Goal: Communication & Community: Answer question/provide support

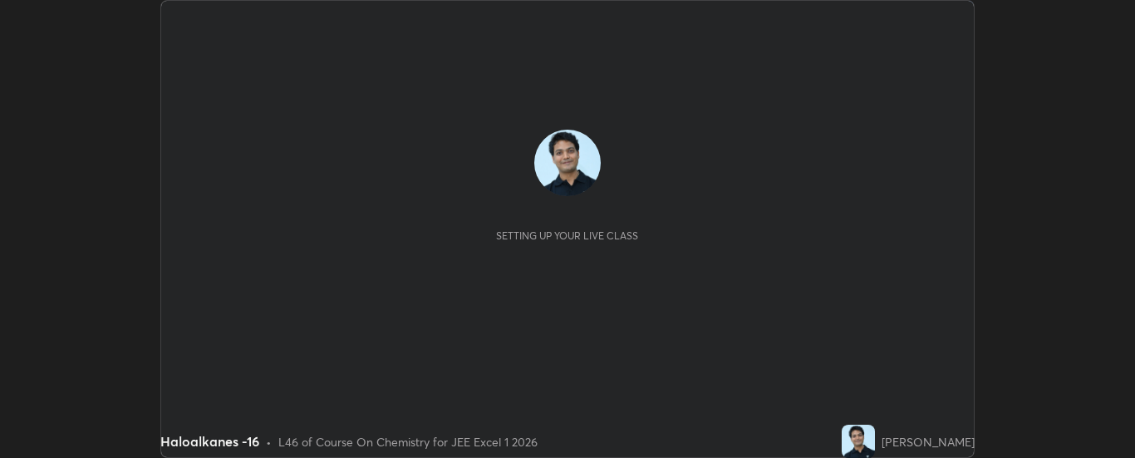
scroll to position [458, 1135]
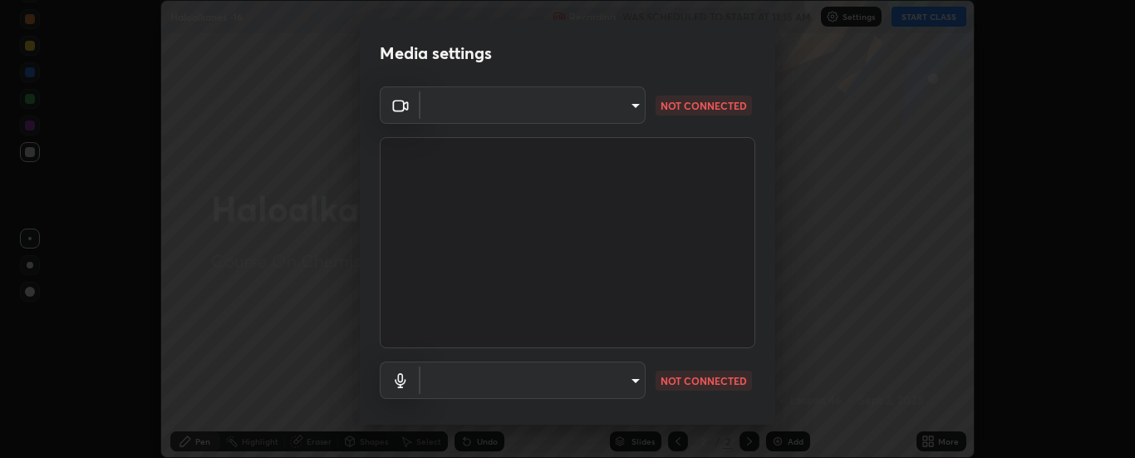
type input "33bb49e09bcfbb4316c4890d77ad60ffd3795cdb709f4857747982be22fbf515"
type input "default"
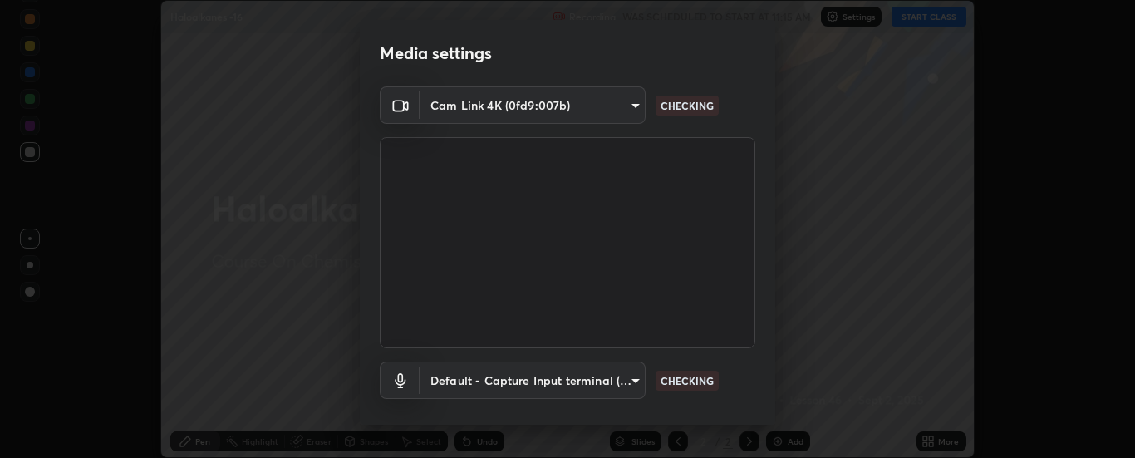
scroll to position [87, 0]
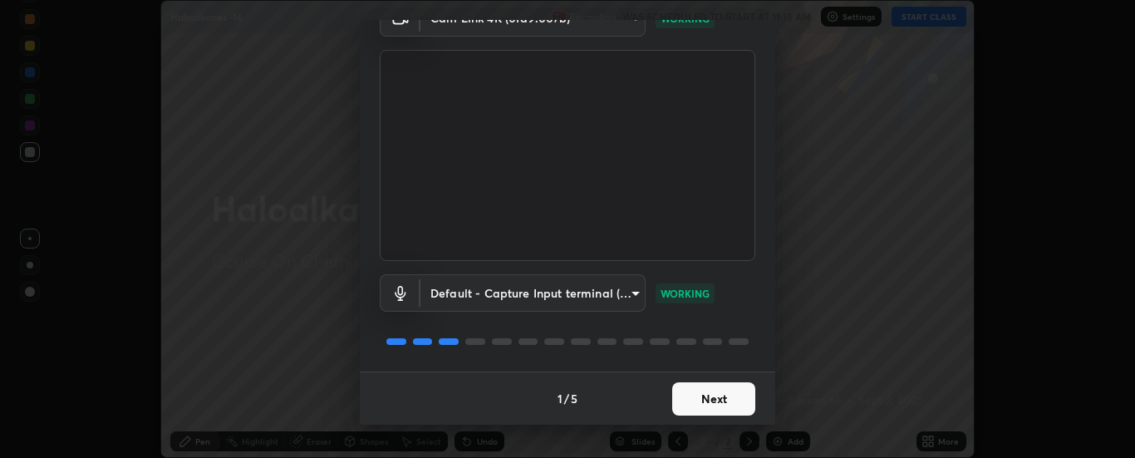
click at [717, 399] on button "Next" at bounding box center [713, 398] width 83 height 33
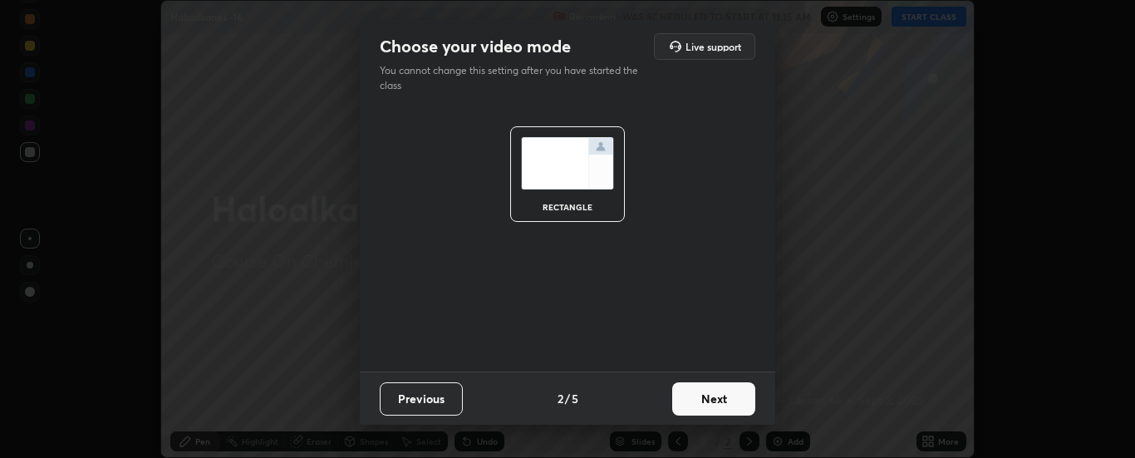
click at [717, 399] on button "Next" at bounding box center [713, 398] width 83 height 33
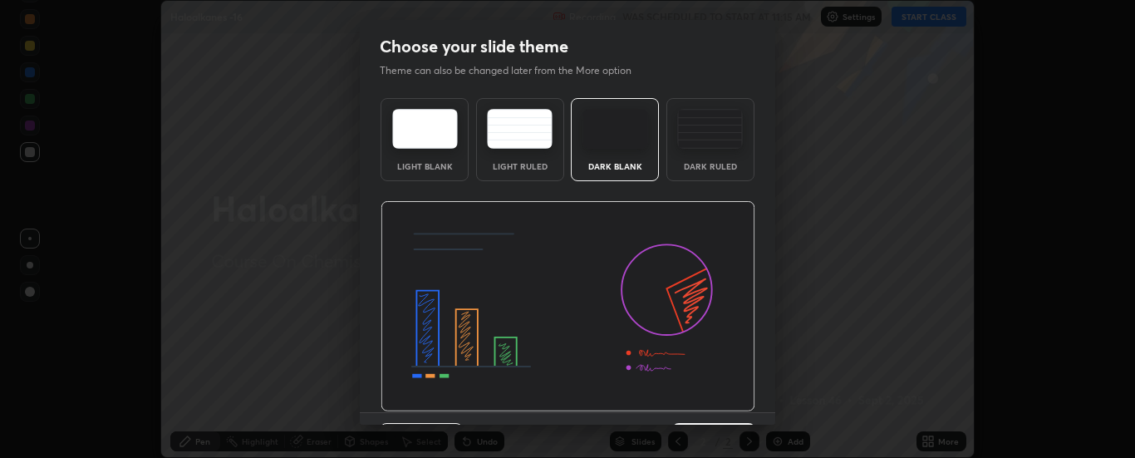
scroll to position [41, 0]
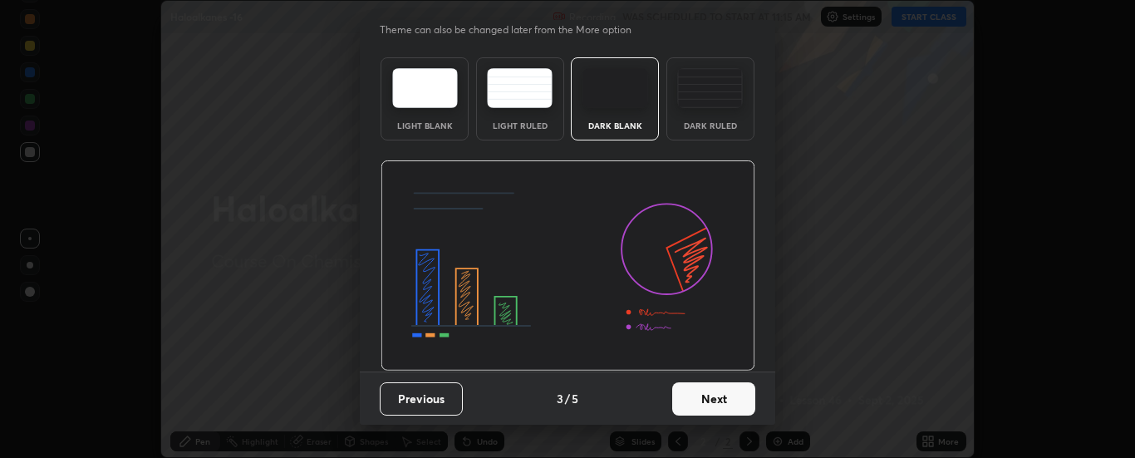
click at [716, 398] on button "Next" at bounding box center [713, 398] width 83 height 33
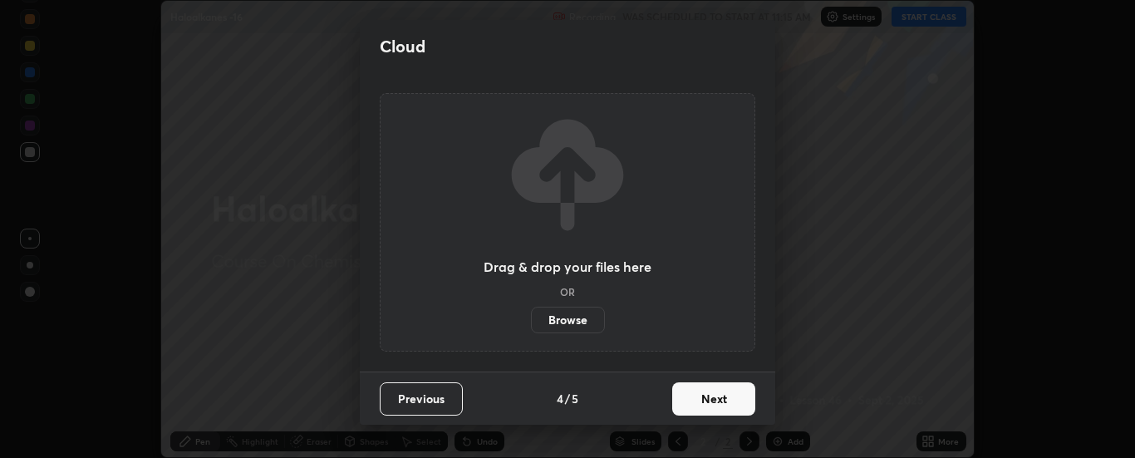
scroll to position [0, 0]
click at [717, 404] on button "Next" at bounding box center [713, 398] width 83 height 33
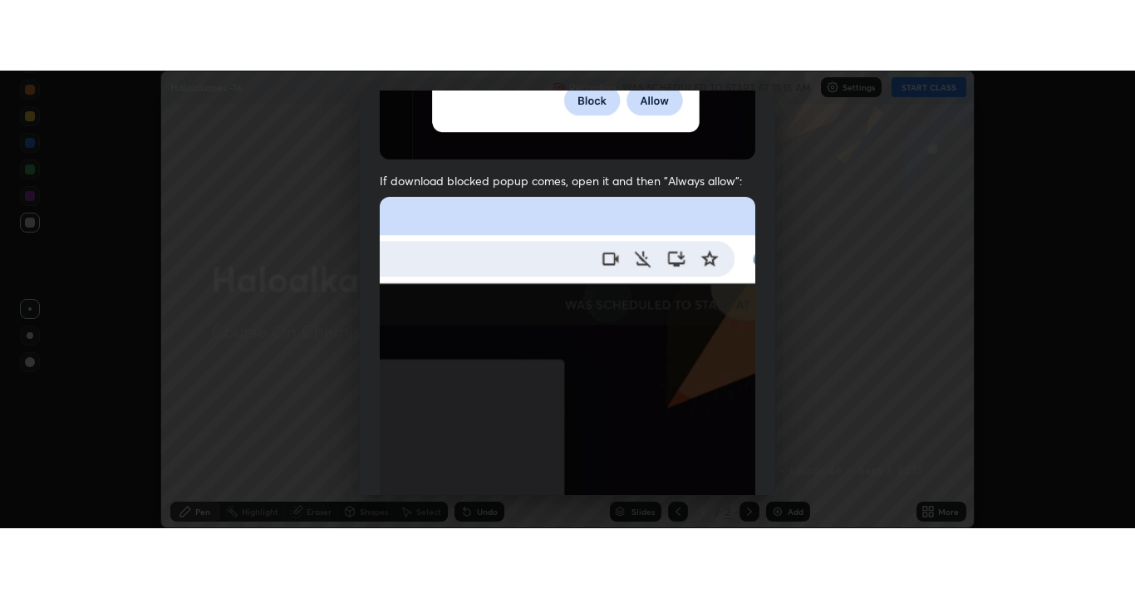
scroll to position [426, 0]
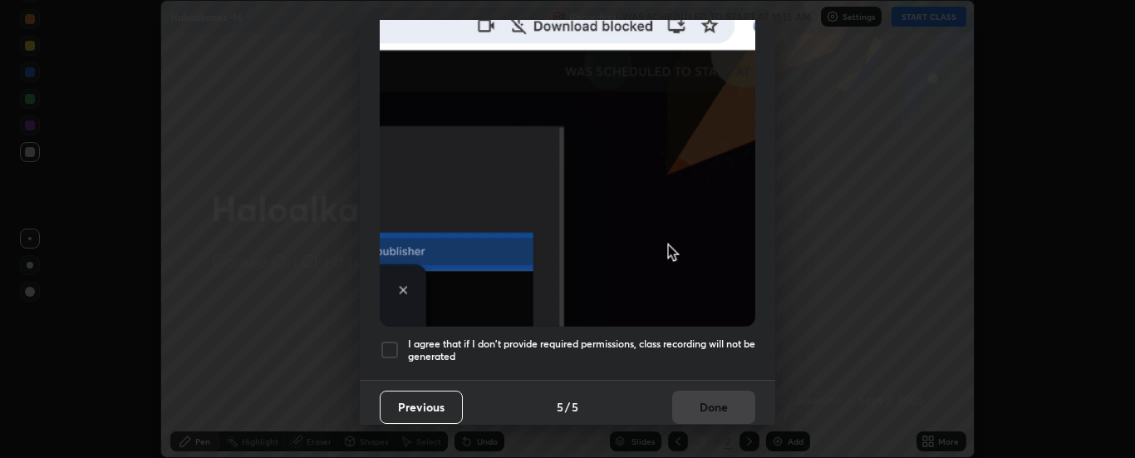
click at [392, 342] on div at bounding box center [390, 350] width 20 height 20
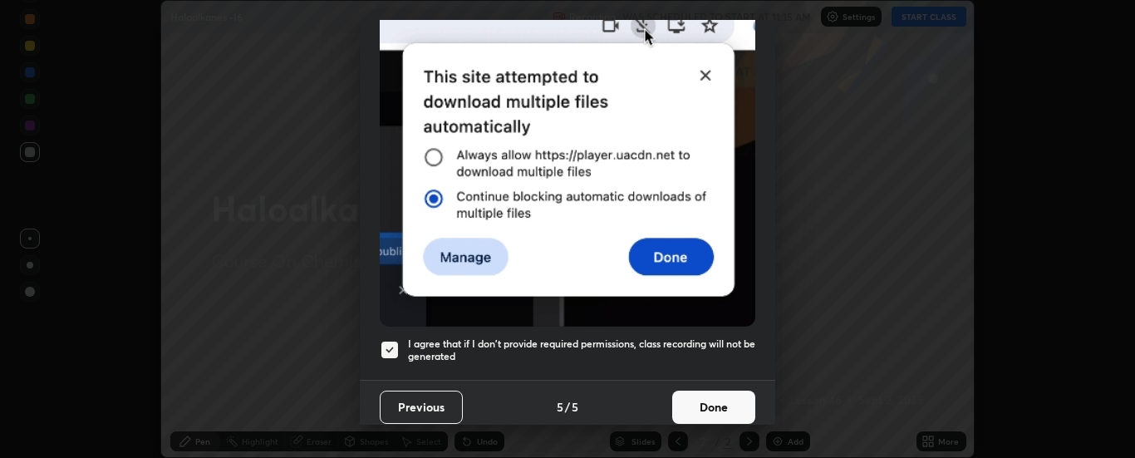
click at [696, 393] on button "Done" at bounding box center [713, 407] width 83 height 33
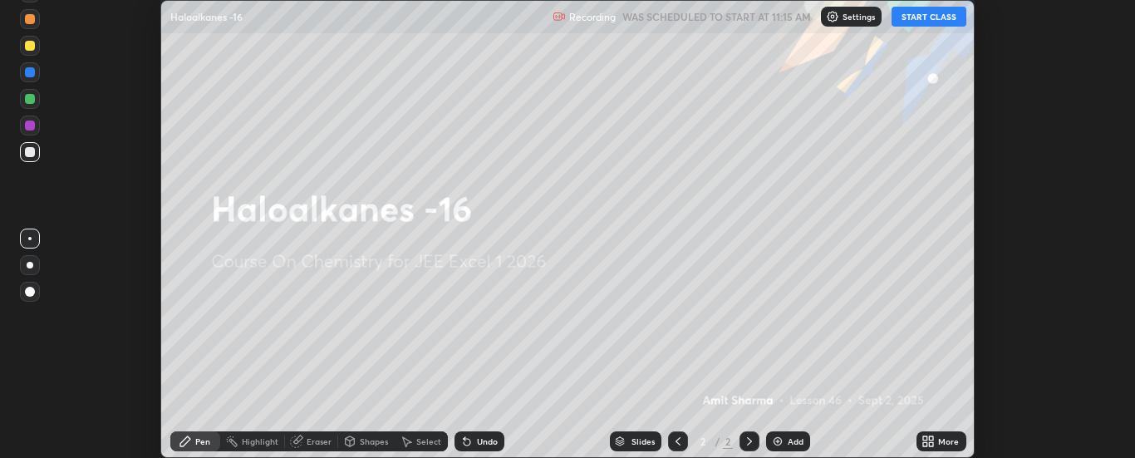
click at [923, 17] on button "START CLASS" at bounding box center [929, 17] width 75 height 20
click at [942, 443] on div "More" at bounding box center [948, 441] width 21 height 8
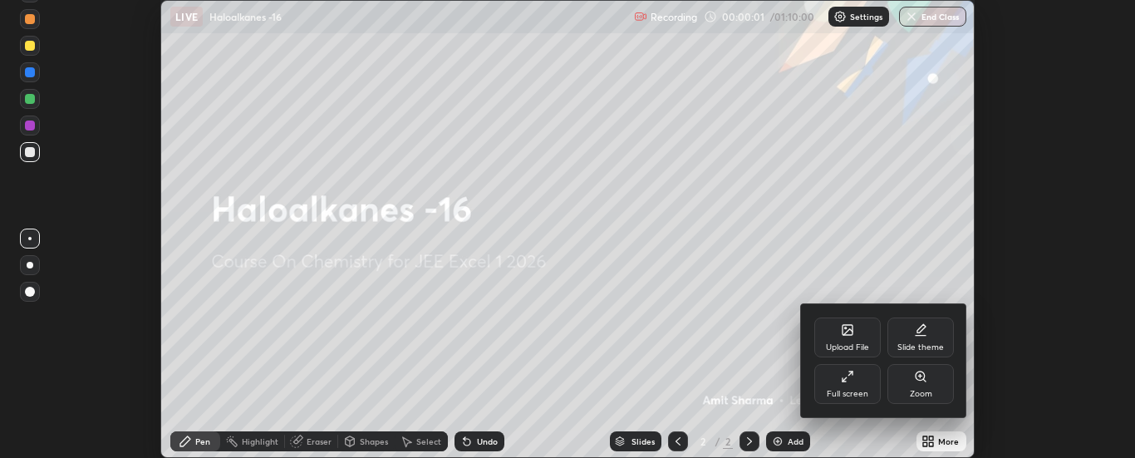
click at [867, 374] on div "Full screen" at bounding box center [847, 384] width 66 height 40
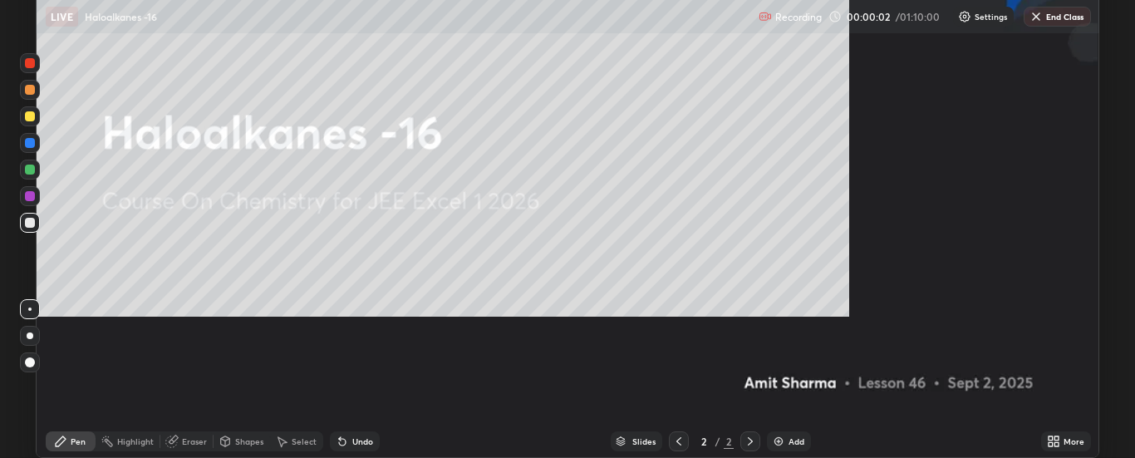
scroll to position [598, 1135]
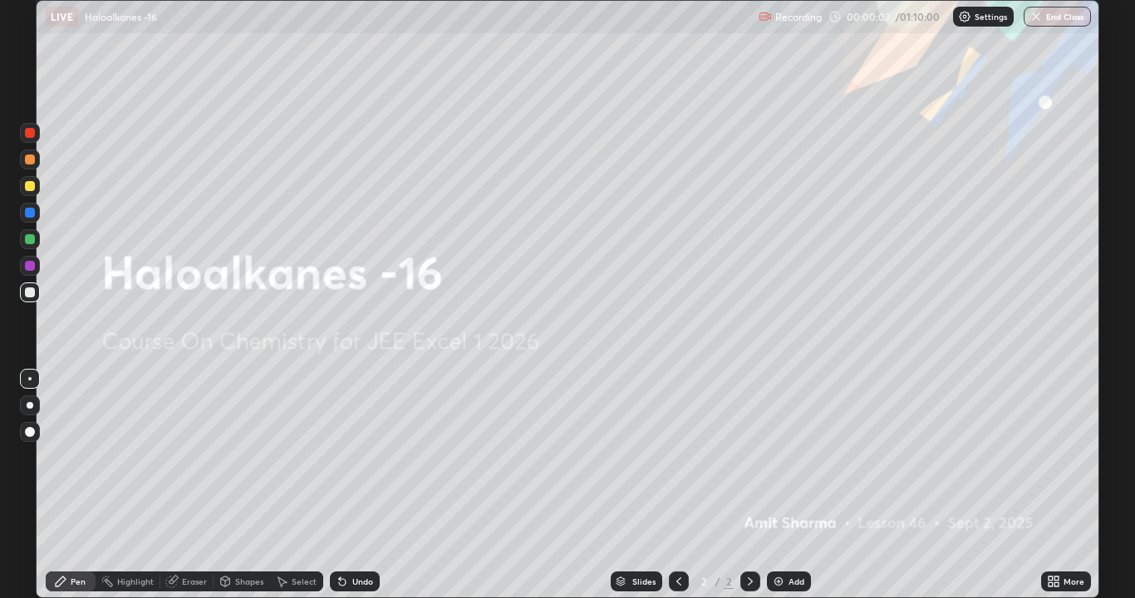
click at [786, 457] on div "Add" at bounding box center [789, 582] width 44 height 20
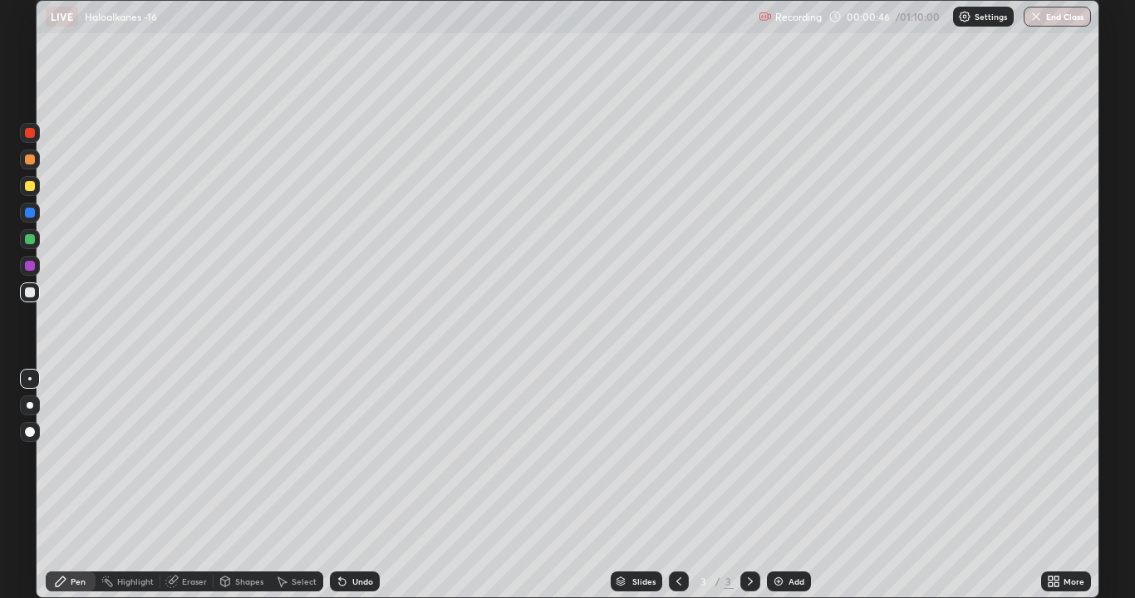
click at [31, 187] on div at bounding box center [30, 186] width 10 height 10
click at [357, 457] on div "Undo" at bounding box center [362, 582] width 21 height 8
click at [358, 457] on div "Undo" at bounding box center [362, 582] width 21 height 8
click at [31, 293] on div at bounding box center [30, 293] width 10 height 10
click at [195, 457] on div "Eraser" at bounding box center [194, 582] width 25 height 8
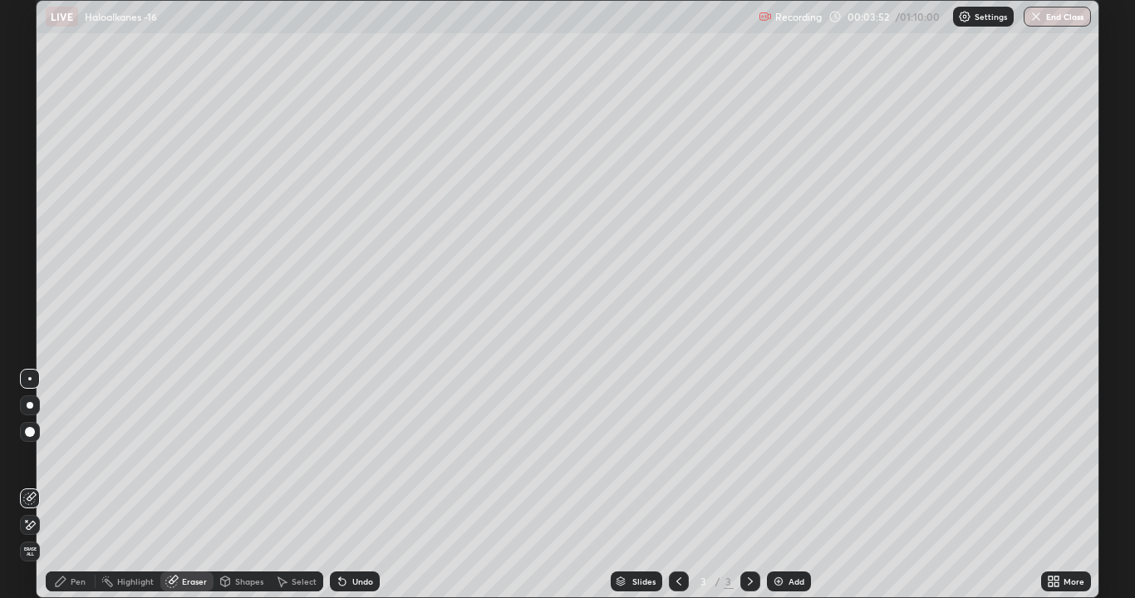
click at [82, 457] on div "Pen" at bounding box center [78, 582] width 15 height 8
click at [32, 162] on div at bounding box center [30, 160] width 10 height 10
click at [26, 292] on div at bounding box center [30, 293] width 10 height 10
click at [188, 457] on div "Eraser" at bounding box center [194, 582] width 25 height 8
click at [76, 457] on div "Pen" at bounding box center [78, 582] width 15 height 8
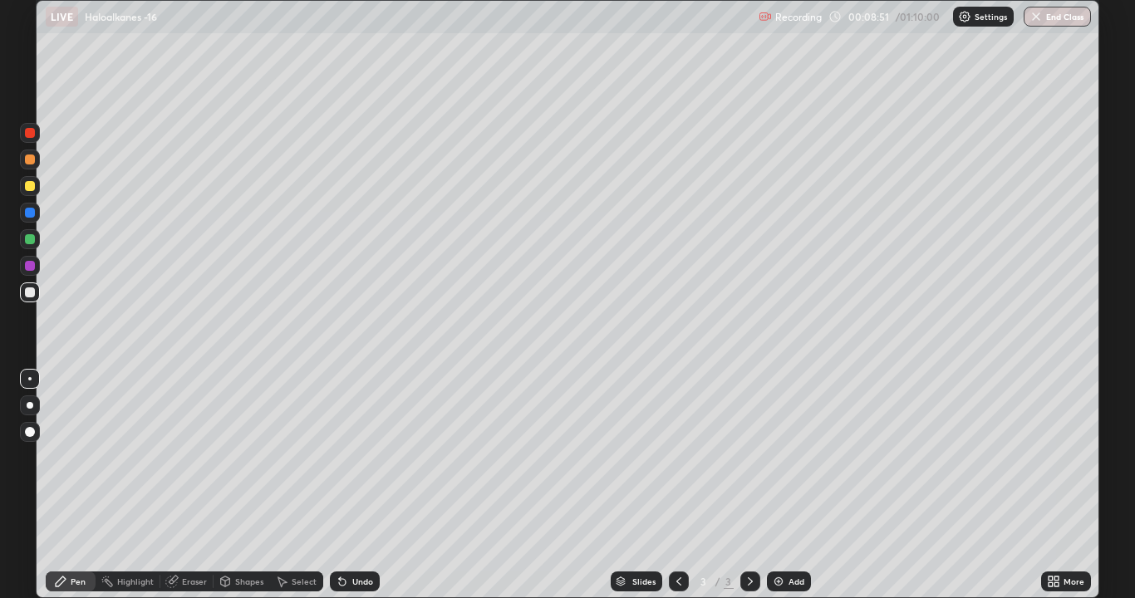
click at [779, 457] on img at bounding box center [778, 581] width 13 height 13
click at [37, 184] on div at bounding box center [30, 186] width 20 height 20
click at [32, 294] on div at bounding box center [30, 293] width 10 height 10
click at [26, 239] on div at bounding box center [30, 239] width 10 height 10
click at [32, 293] on div at bounding box center [30, 293] width 10 height 10
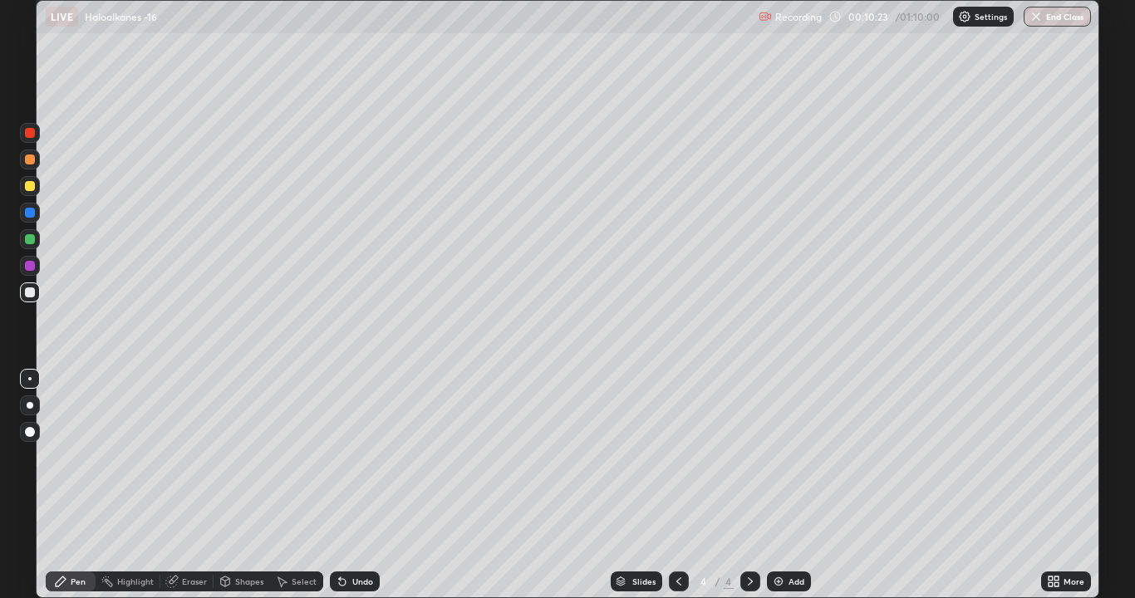
click at [32, 187] on div at bounding box center [30, 186] width 10 height 10
click at [32, 133] on div at bounding box center [30, 133] width 10 height 10
click at [26, 293] on div at bounding box center [30, 293] width 10 height 10
click at [26, 265] on div at bounding box center [30, 266] width 10 height 10
click at [30, 293] on div at bounding box center [30, 293] width 10 height 10
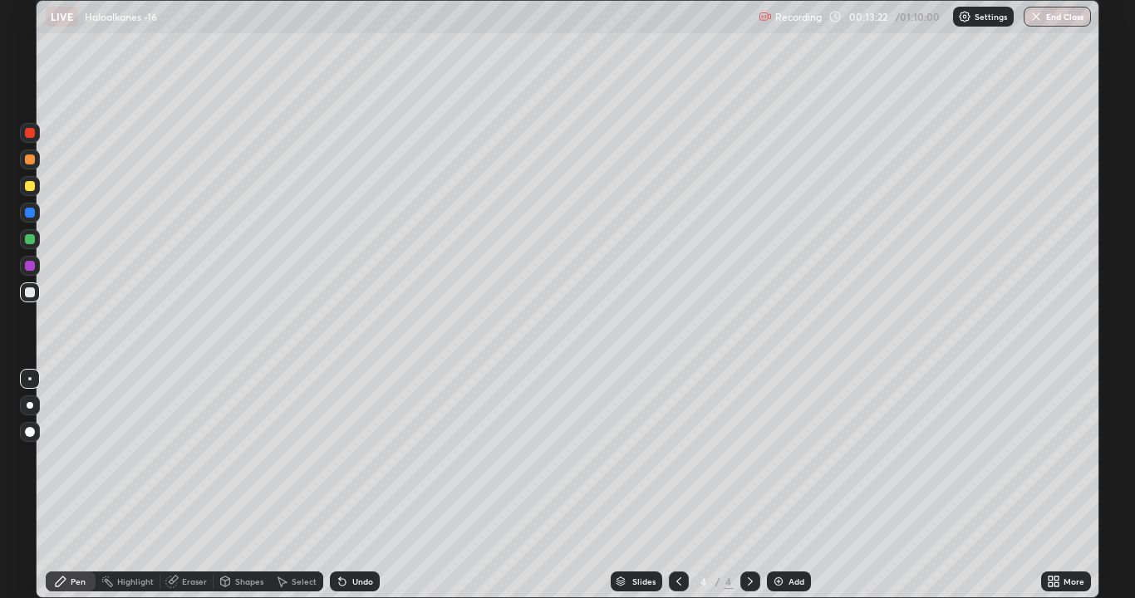
click at [27, 135] on div at bounding box center [30, 133] width 10 height 10
click at [785, 457] on div "Add" at bounding box center [789, 582] width 44 height 20
click at [34, 190] on div at bounding box center [30, 186] width 20 height 20
click at [31, 293] on div at bounding box center [30, 293] width 10 height 10
click at [783, 457] on img at bounding box center [778, 581] width 13 height 13
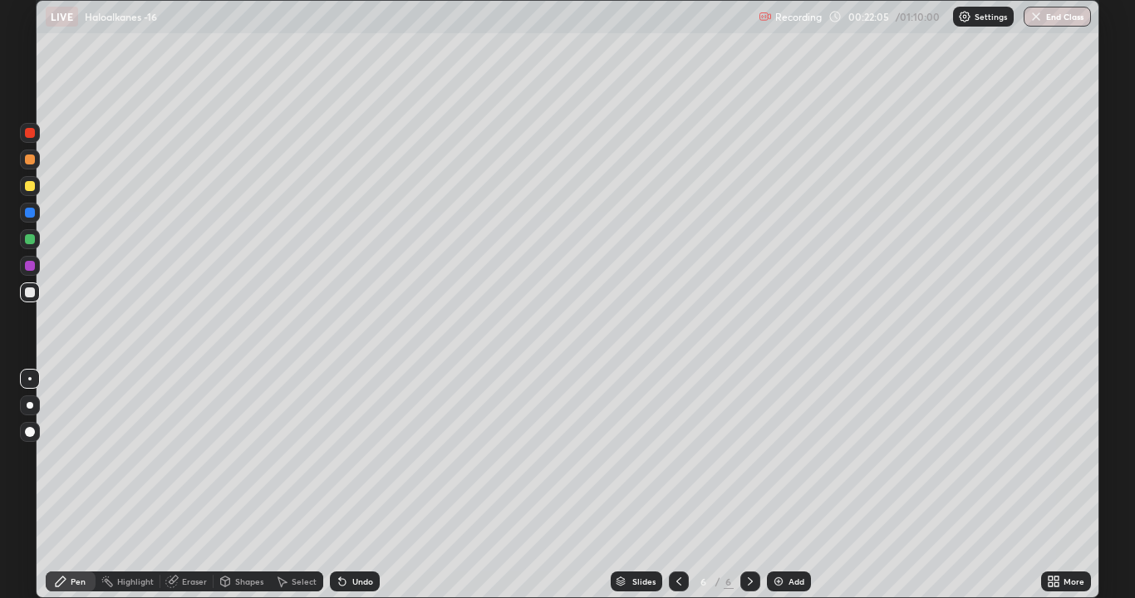
click at [33, 183] on div at bounding box center [30, 186] width 10 height 10
click at [33, 289] on div at bounding box center [30, 293] width 10 height 10
click at [782, 457] on img at bounding box center [778, 581] width 13 height 13
click at [33, 188] on div at bounding box center [30, 186] width 10 height 10
click at [29, 295] on div at bounding box center [30, 293] width 10 height 10
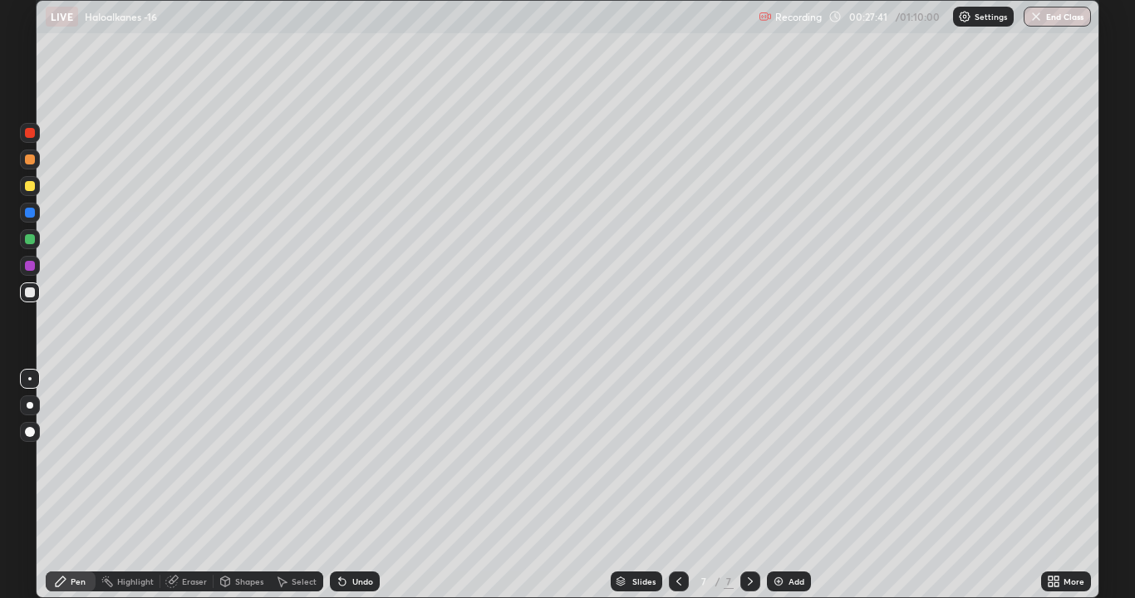
click at [781, 457] on img at bounding box center [778, 581] width 13 height 13
click at [28, 267] on div at bounding box center [30, 266] width 10 height 10
click at [32, 291] on div at bounding box center [30, 293] width 10 height 10
click at [30, 265] on div at bounding box center [30, 266] width 10 height 10
click at [31, 293] on div at bounding box center [30, 293] width 10 height 10
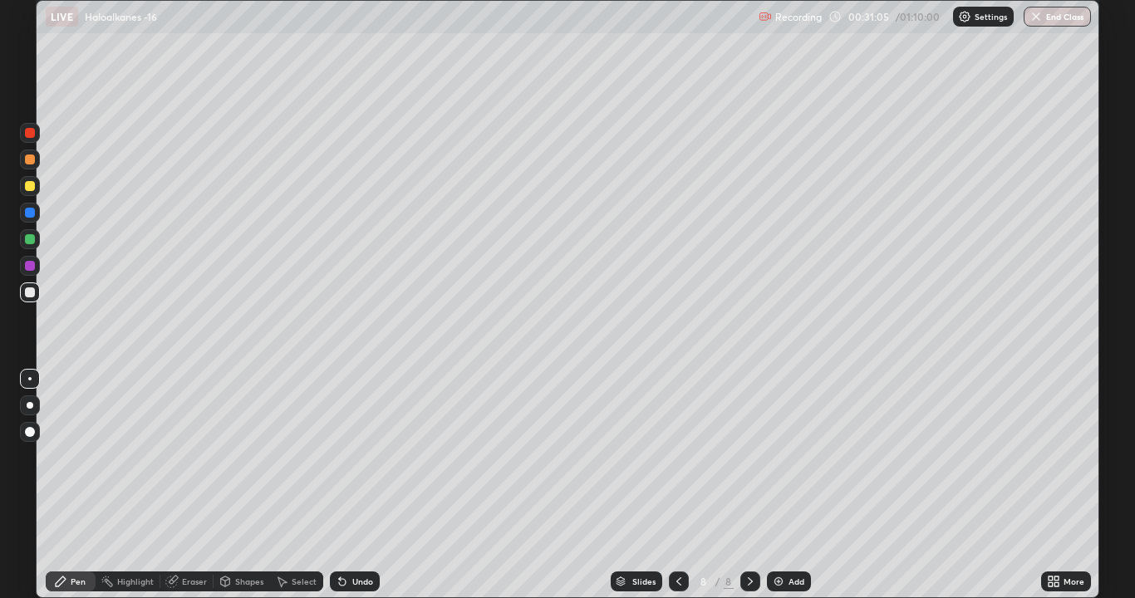
click at [31, 265] on div at bounding box center [30, 266] width 10 height 10
click at [30, 292] on div at bounding box center [30, 293] width 10 height 10
click at [31, 268] on div at bounding box center [30, 266] width 10 height 10
click at [26, 293] on div at bounding box center [30, 293] width 10 height 10
click at [30, 268] on div at bounding box center [30, 266] width 10 height 10
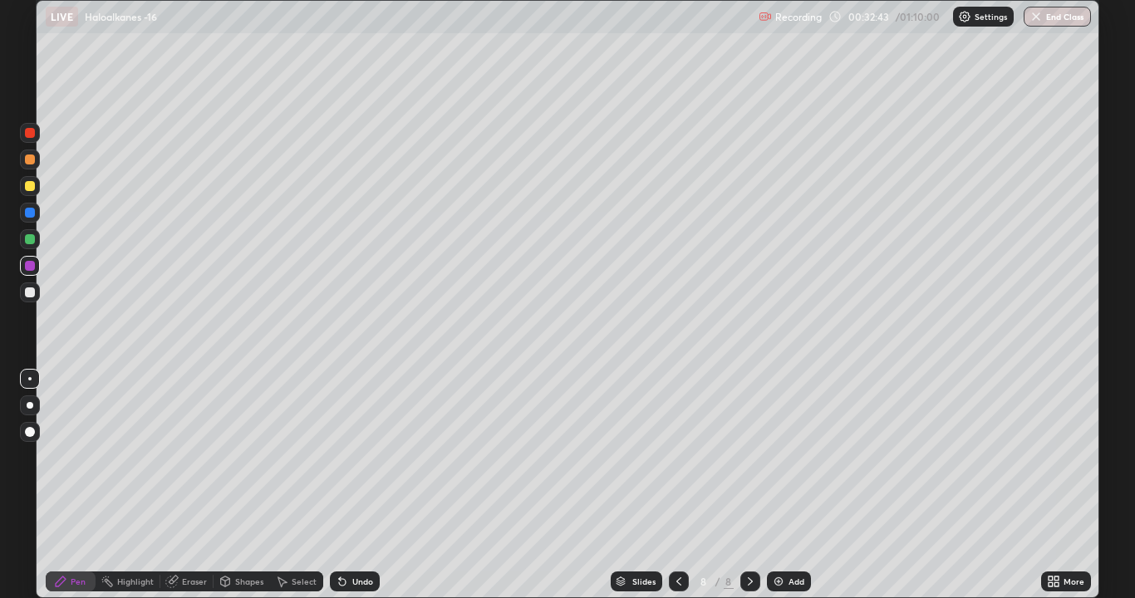
click at [31, 293] on div at bounding box center [30, 293] width 10 height 10
click at [30, 262] on div at bounding box center [30, 266] width 10 height 10
click at [29, 294] on div at bounding box center [30, 293] width 10 height 10
click at [30, 262] on div at bounding box center [30, 266] width 10 height 10
click at [31, 293] on div at bounding box center [30, 293] width 10 height 10
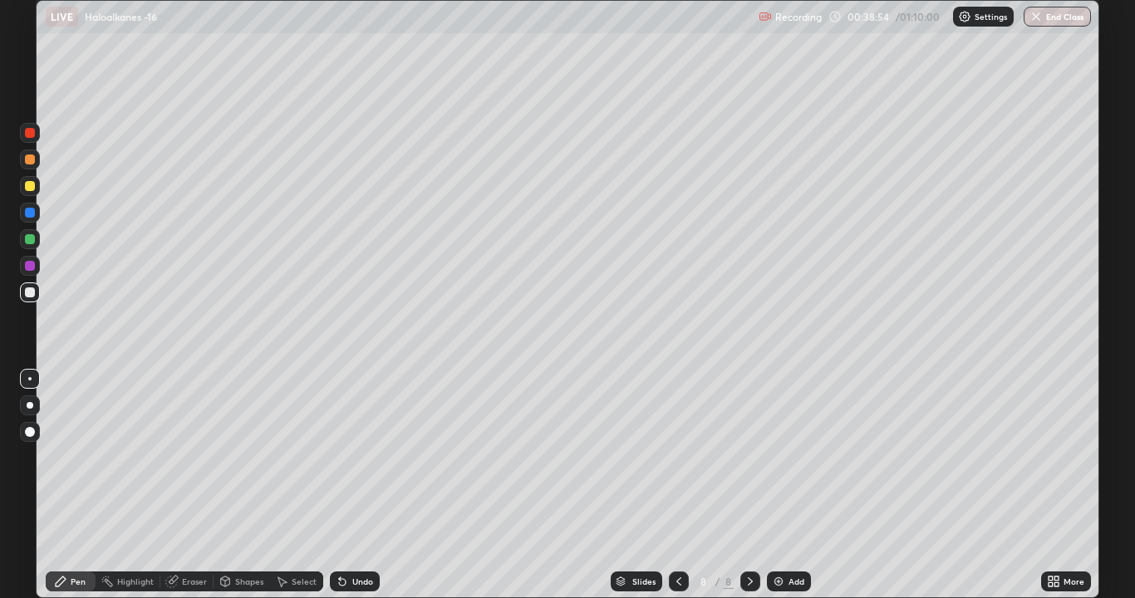
click at [781, 457] on div "Add" at bounding box center [789, 582] width 44 height 20
click at [347, 457] on div "Undo" at bounding box center [355, 582] width 50 height 20
click at [358, 457] on div "Undo" at bounding box center [355, 582] width 50 height 20
click at [785, 457] on div "Add" at bounding box center [789, 582] width 44 height 20
click at [29, 186] on div at bounding box center [30, 186] width 10 height 10
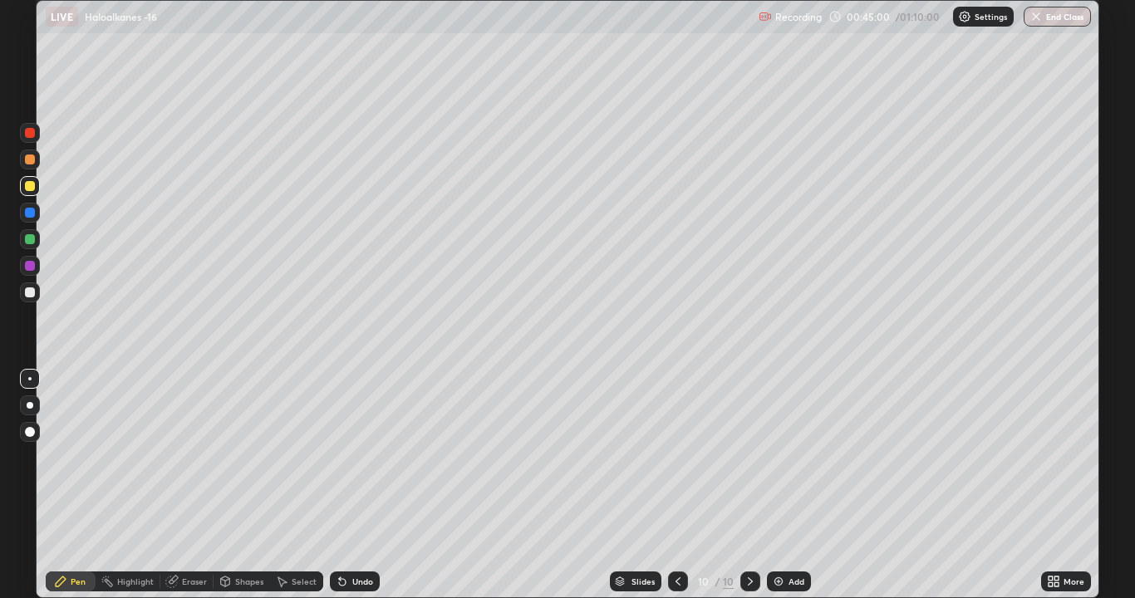
click at [33, 133] on div at bounding box center [30, 133] width 10 height 10
click at [30, 185] on div at bounding box center [30, 186] width 10 height 10
click at [243, 457] on div "Shapes" at bounding box center [249, 582] width 28 height 8
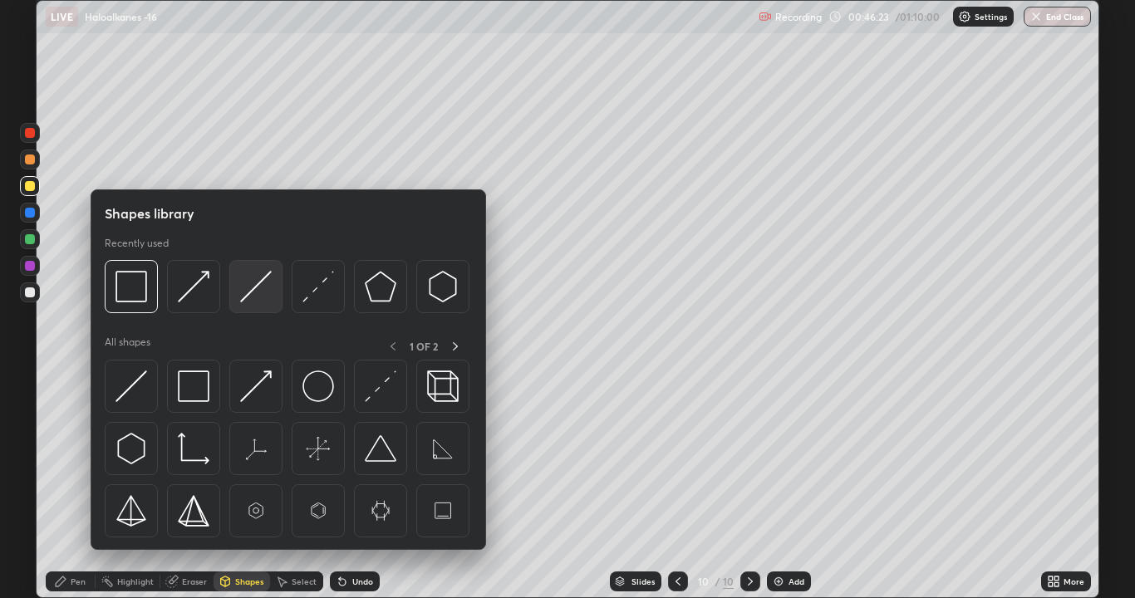
click at [255, 288] on img at bounding box center [256, 287] width 32 height 32
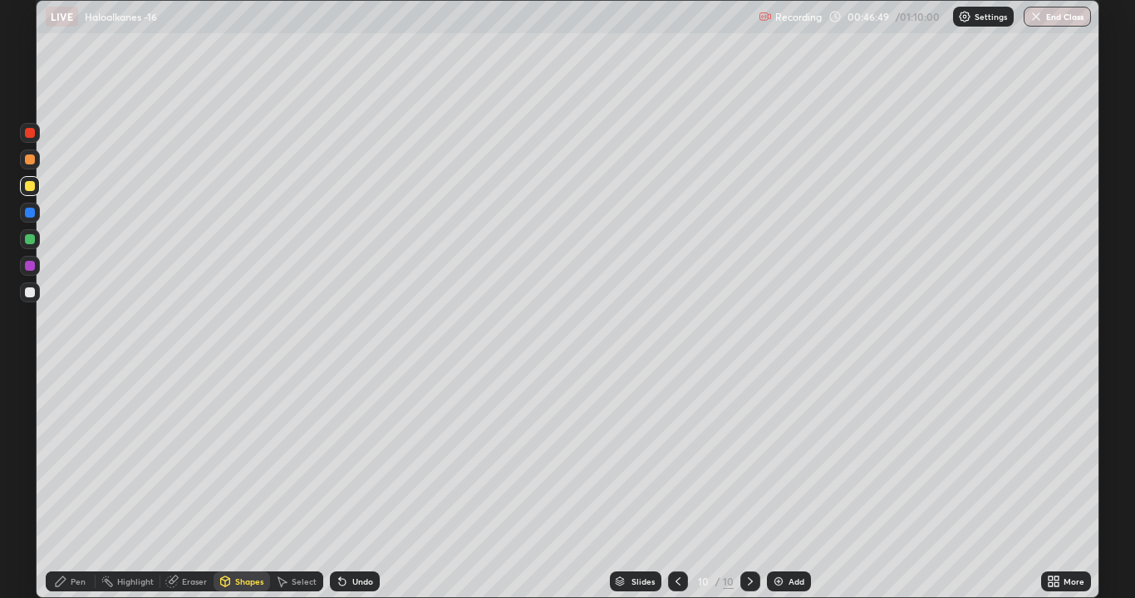
click at [28, 184] on div at bounding box center [30, 186] width 10 height 10
click at [80, 457] on div "Pen" at bounding box center [78, 582] width 15 height 8
click at [42, 245] on div at bounding box center [30, 239] width 27 height 27
click at [27, 187] on div at bounding box center [30, 186] width 10 height 10
click at [49, 325] on div "Erase all" at bounding box center [30, 299] width 40 height 532
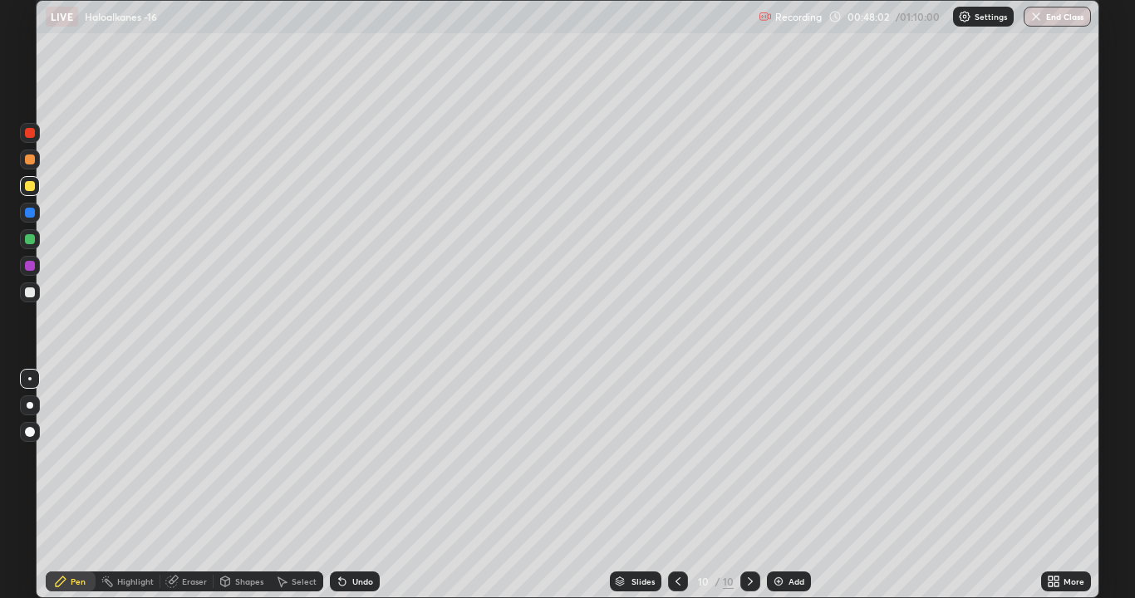
click at [194, 457] on div "Eraser" at bounding box center [194, 582] width 25 height 8
click at [292, 457] on div "Select" at bounding box center [304, 582] width 25 height 8
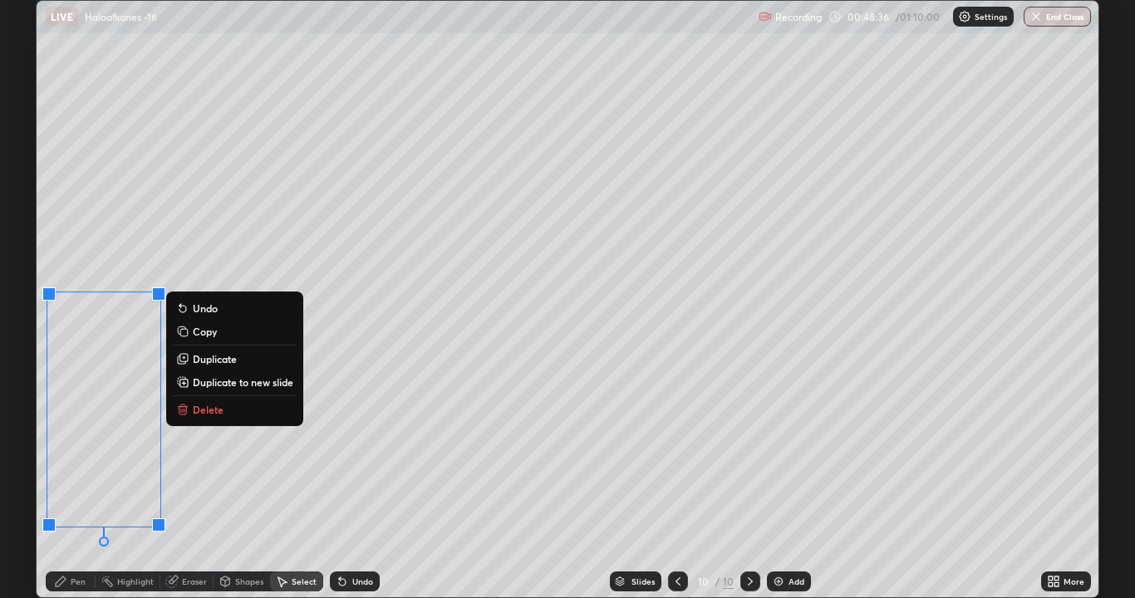
click at [205, 457] on div "0 ° Undo Copy Duplicate Duplicate to new slide Delete" at bounding box center [568, 299] width 1062 height 597
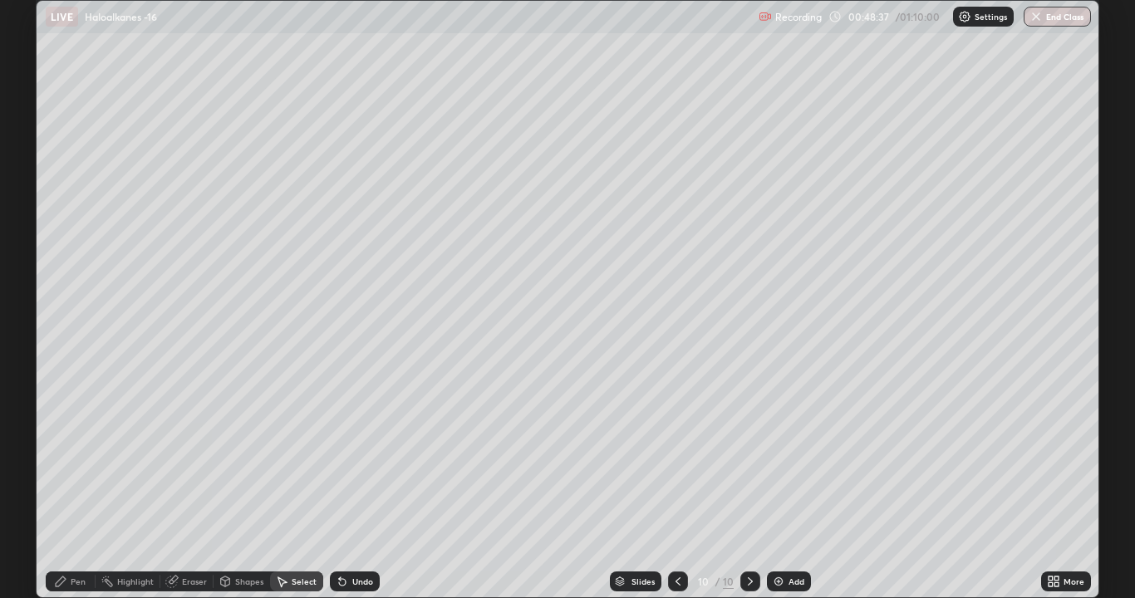
click at [74, 457] on div "Pen" at bounding box center [71, 582] width 50 height 20
click at [32, 187] on div at bounding box center [30, 186] width 10 height 10
click at [42, 406] on div at bounding box center [30, 405] width 27 height 27
click at [30, 380] on div at bounding box center [29, 378] width 3 height 3
click at [30, 292] on div at bounding box center [30, 293] width 10 height 10
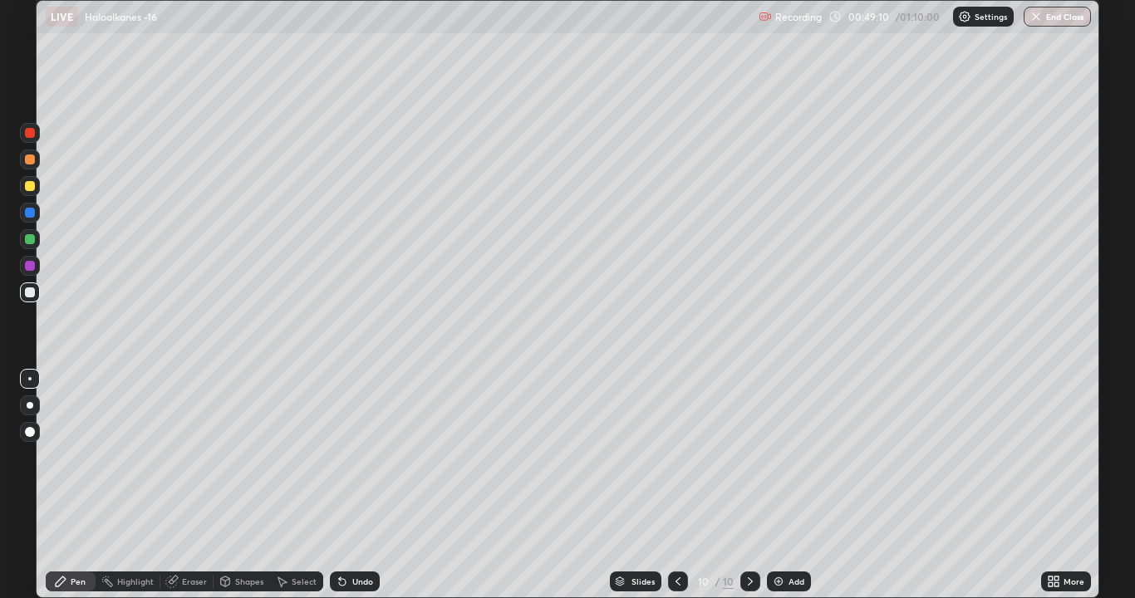
click at [29, 240] on div at bounding box center [30, 239] width 10 height 10
click at [240, 457] on div "Shapes" at bounding box center [249, 582] width 28 height 8
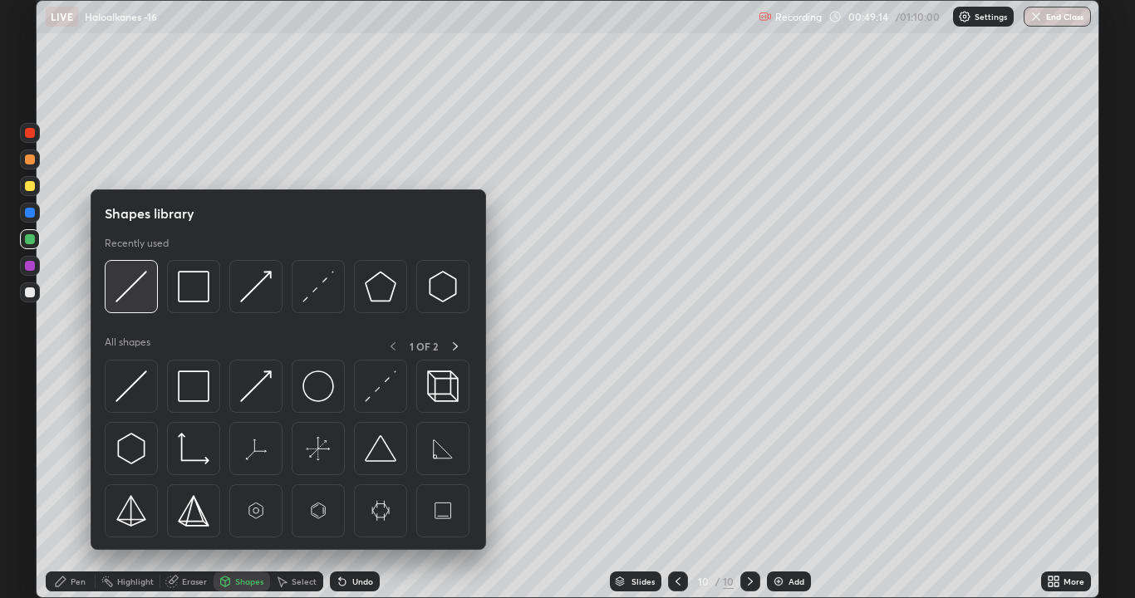
click at [140, 286] on img at bounding box center [132, 287] width 32 height 32
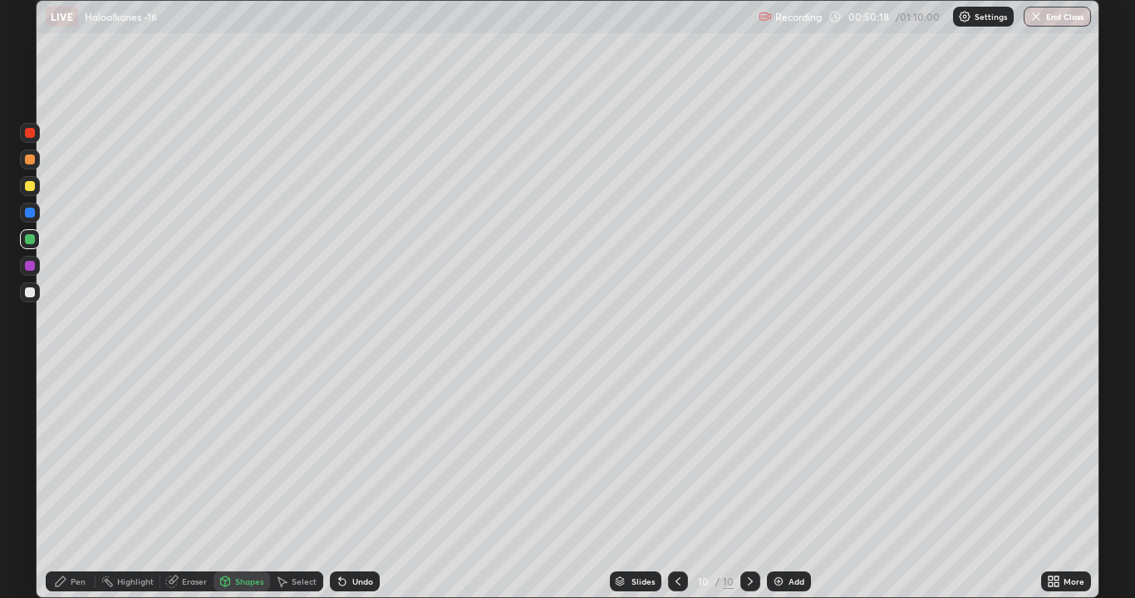
click at [30, 291] on div at bounding box center [30, 293] width 10 height 10
click at [357, 457] on div "Undo" at bounding box center [362, 582] width 21 height 8
click at [79, 457] on div "Pen" at bounding box center [71, 582] width 50 height 20
click at [28, 188] on div at bounding box center [30, 186] width 10 height 10
click at [44, 86] on div "Erase all" at bounding box center [30, 299] width 40 height 532
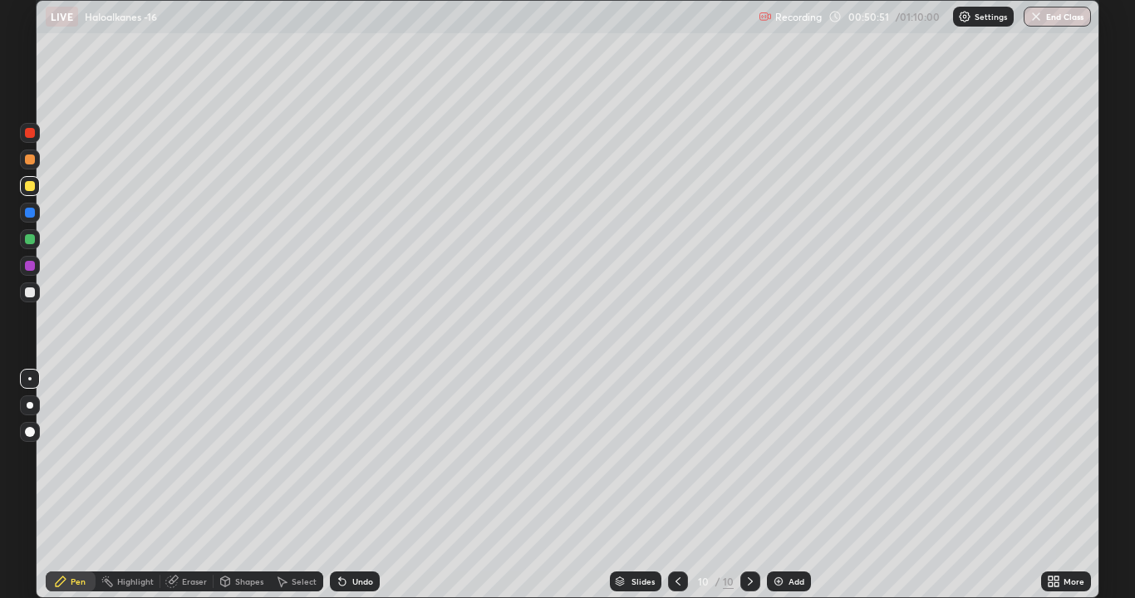
click at [29, 293] on div at bounding box center [30, 293] width 10 height 10
click at [30, 239] on div at bounding box center [30, 239] width 10 height 10
click at [31, 264] on div at bounding box center [30, 266] width 10 height 10
click at [27, 293] on div at bounding box center [30, 293] width 10 height 10
click at [192, 457] on div "Eraser" at bounding box center [186, 582] width 53 height 20
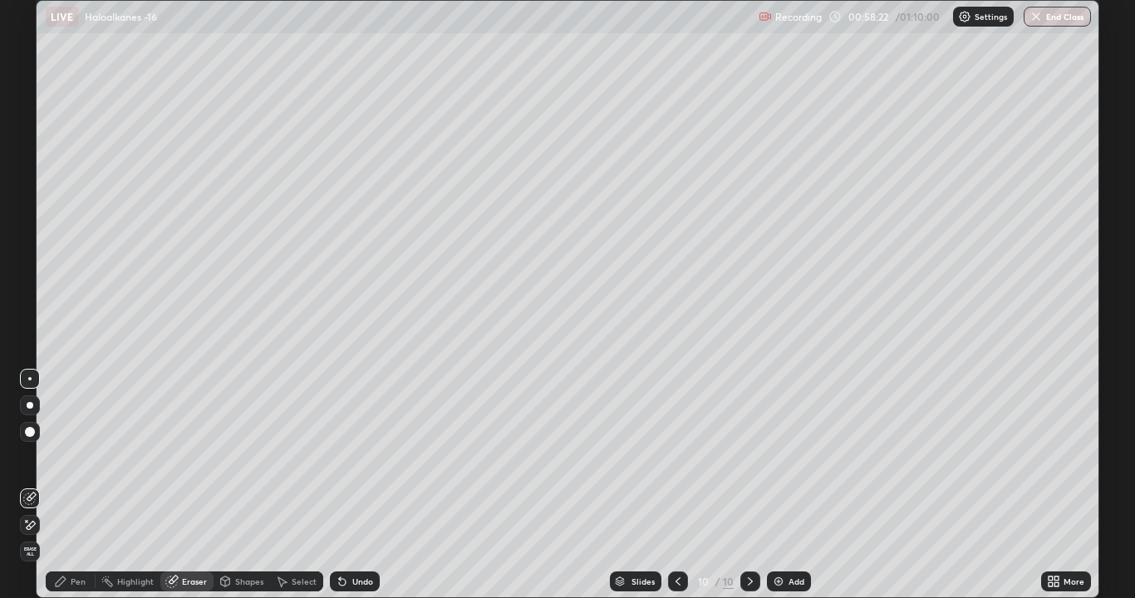
click at [73, 457] on div "Pen" at bounding box center [78, 582] width 15 height 8
click at [191, 457] on div "Eraser" at bounding box center [194, 582] width 25 height 8
click at [74, 457] on div "Pen" at bounding box center [78, 582] width 15 height 8
click at [794, 457] on div "Add" at bounding box center [797, 582] width 16 height 8
click at [36, 187] on div at bounding box center [30, 186] width 20 height 20
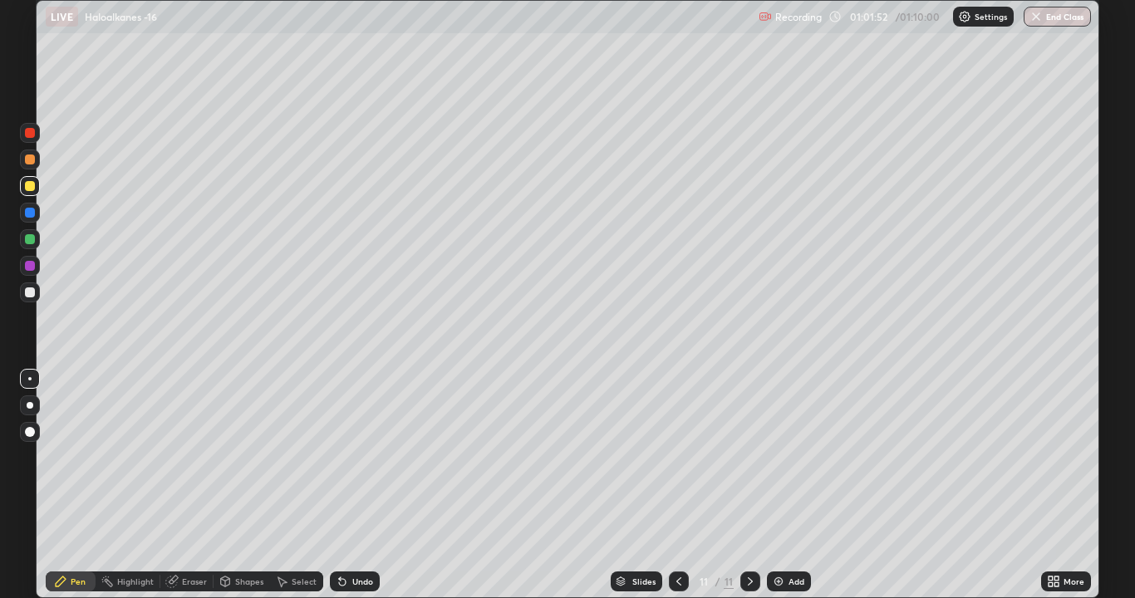
click at [33, 294] on div at bounding box center [30, 293] width 10 height 10
click at [349, 457] on div "Undo" at bounding box center [355, 582] width 50 height 20
click at [351, 457] on div "Undo" at bounding box center [355, 582] width 50 height 20
click at [357, 457] on div "Undo" at bounding box center [355, 582] width 50 height 20
click at [197, 457] on div "Eraser" at bounding box center [194, 582] width 25 height 8
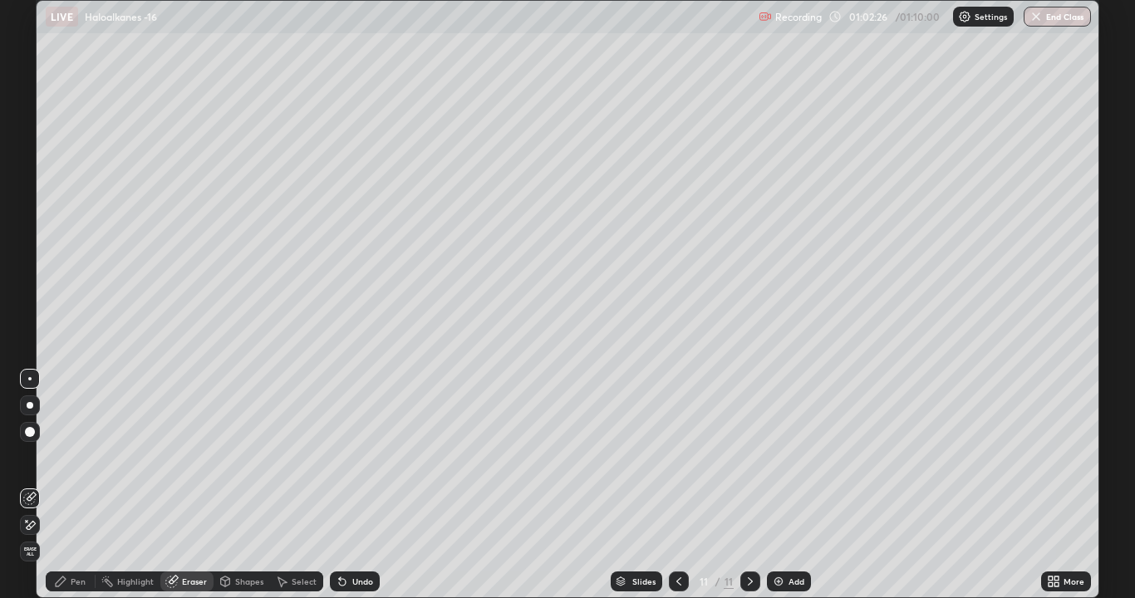
click at [88, 457] on div "Pen" at bounding box center [71, 582] width 50 height 20
click at [33, 265] on div at bounding box center [30, 266] width 10 height 10
click at [785, 457] on div "Add" at bounding box center [789, 582] width 44 height 20
click at [32, 291] on div at bounding box center [30, 293] width 10 height 10
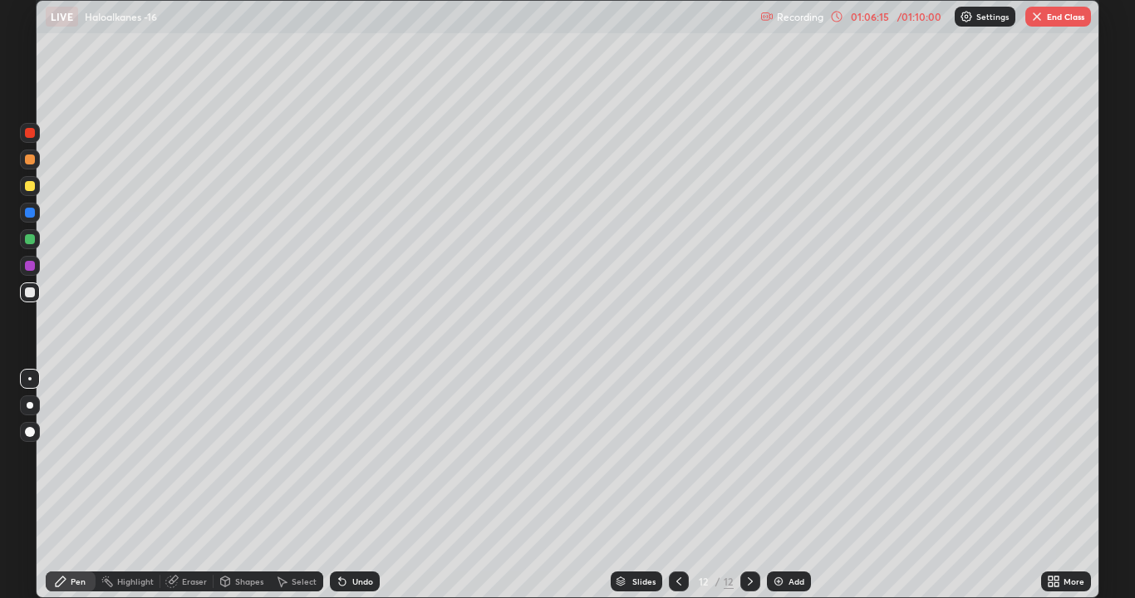
click at [36, 265] on div at bounding box center [30, 266] width 20 height 20
click at [34, 296] on div at bounding box center [30, 293] width 20 height 20
click at [26, 266] on div at bounding box center [30, 266] width 10 height 10
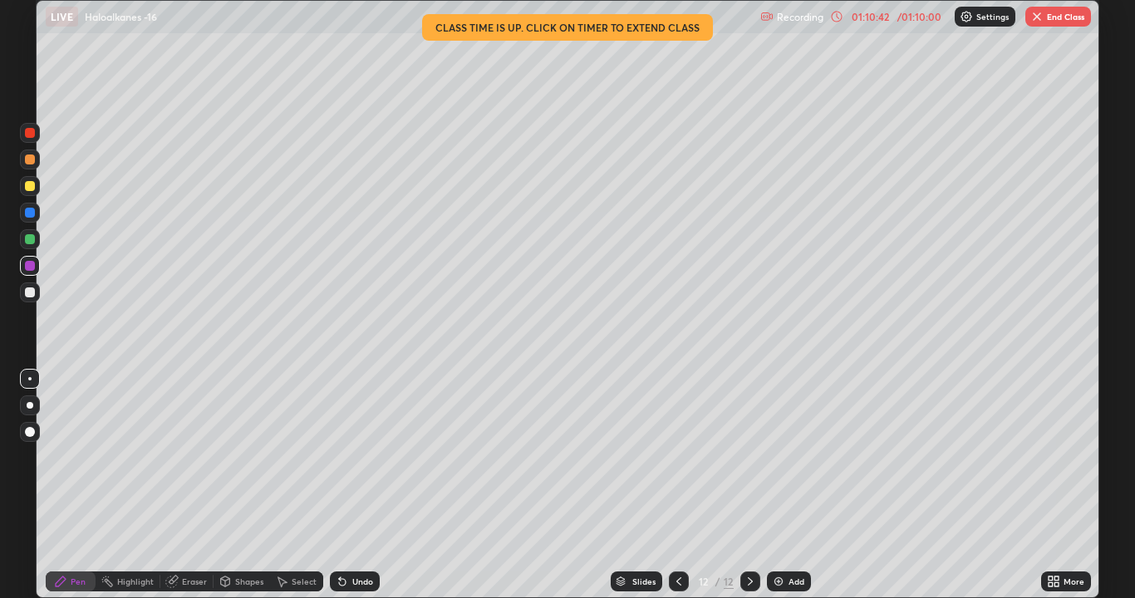
click at [33, 297] on div at bounding box center [30, 293] width 10 height 10
click at [31, 268] on div at bounding box center [30, 266] width 10 height 10
click at [1065, 20] on button "End Class" at bounding box center [1059, 17] width 66 height 20
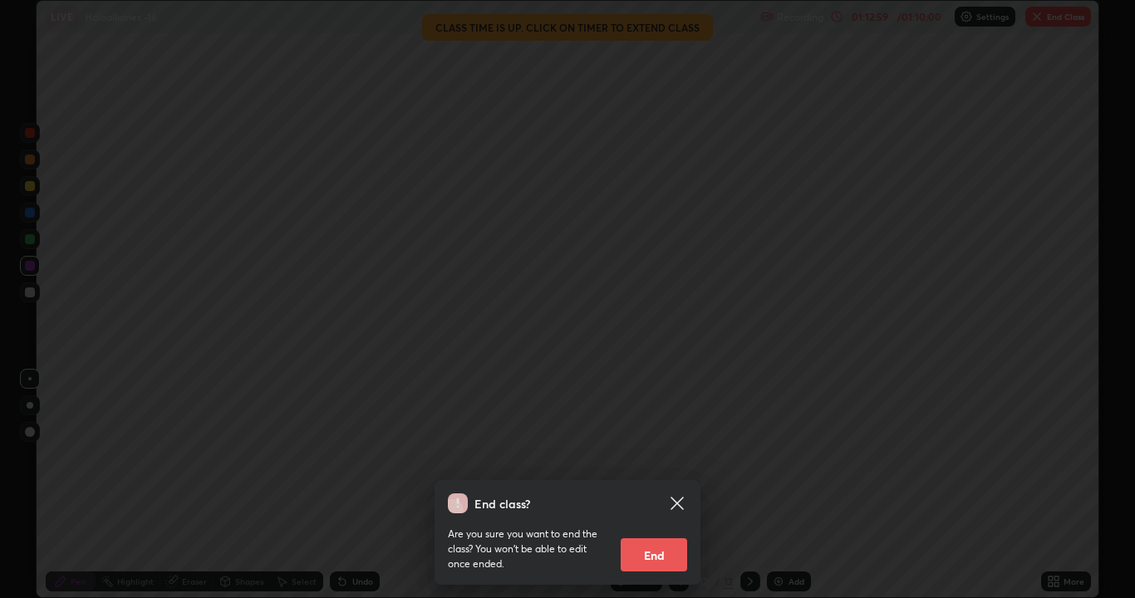
click at [662, 457] on button "End" at bounding box center [654, 555] width 66 height 33
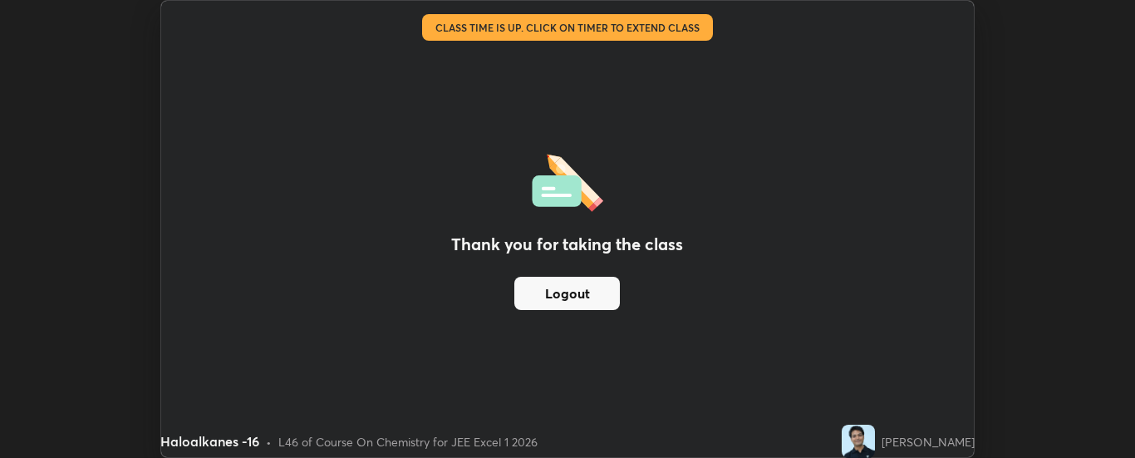
scroll to position [82647, 81969]
